Goal: Navigation & Orientation: Find specific page/section

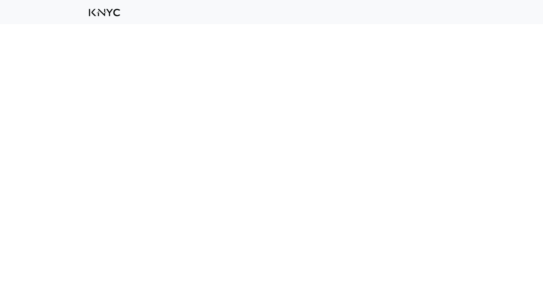
click at [117, 17] on div at bounding box center [109, 13] width 43 height 10
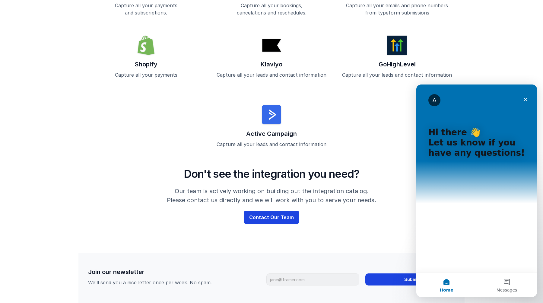
scroll to position [1665, 0]
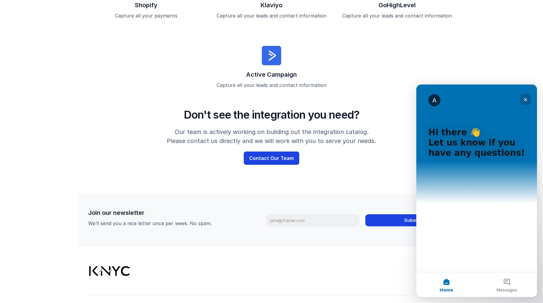
click at [526, 99] on icon "Close" at bounding box center [525, 99] width 5 height 5
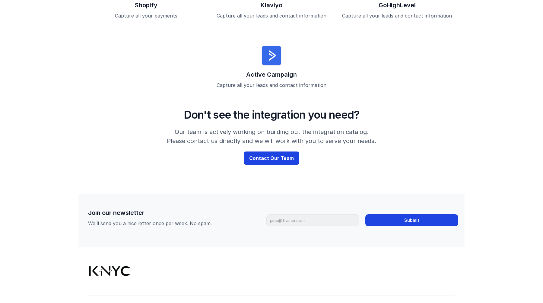
scroll to position [0, 0]
click at [438, 302] on icon at bounding box center [436, 307] width 7 height 7
click at [434, 302] on icon at bounding box center [436, 307] width 7 height 7
click at [437, 302] on use at bounding box center [436, 307] width 7 height 7
